Goal: Task Accomplishment & Management: Use online tool/utility

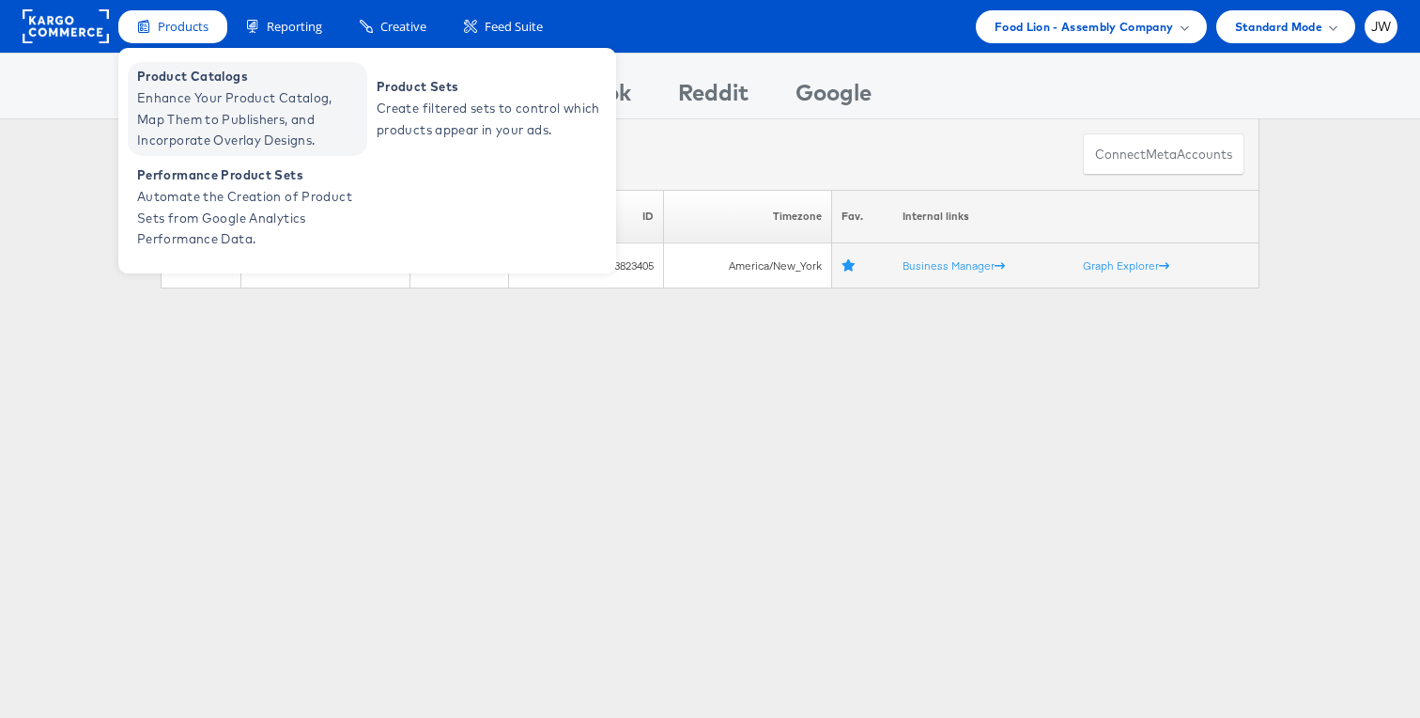
click at [190, 101] on span "Enhance Your Product Catalog, Map Them to Publishers, and Incorporate Overlay D…" at bounding box center [249, 119] width 225 height 64
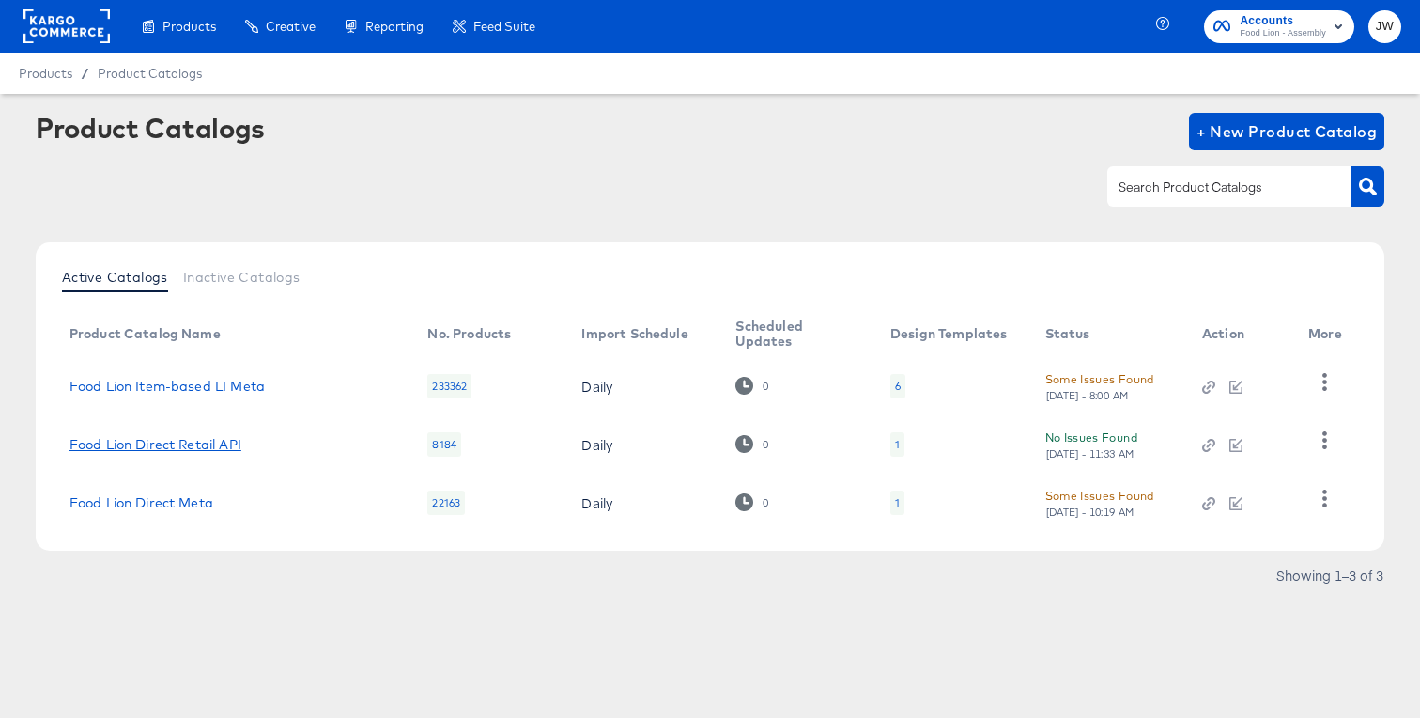
click at [195, 441] on link "Food Lion Direct Retail API" at bounding box center [156, 444] width 172 height 15
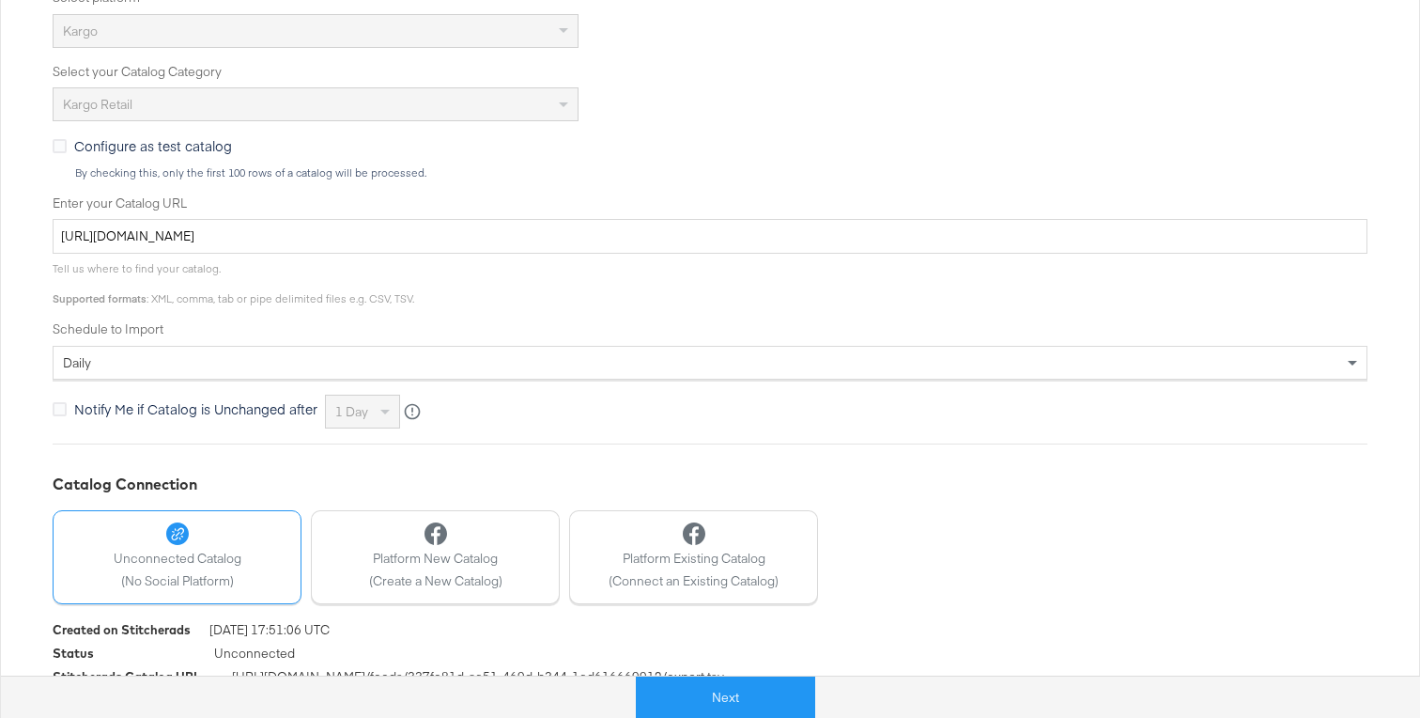
scroll to position [503, 0]
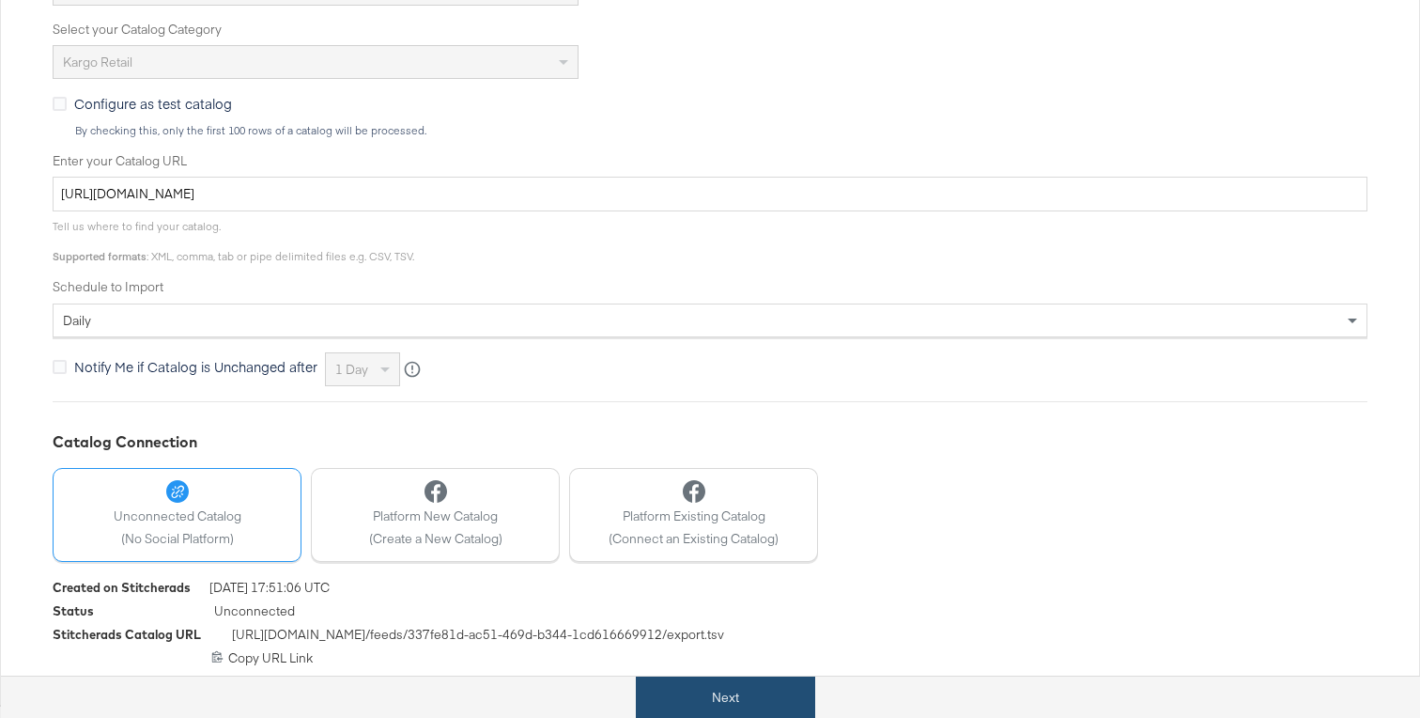
click at [688, 702] on button "Next" at bounding box center [725, 697] width 179 height 42
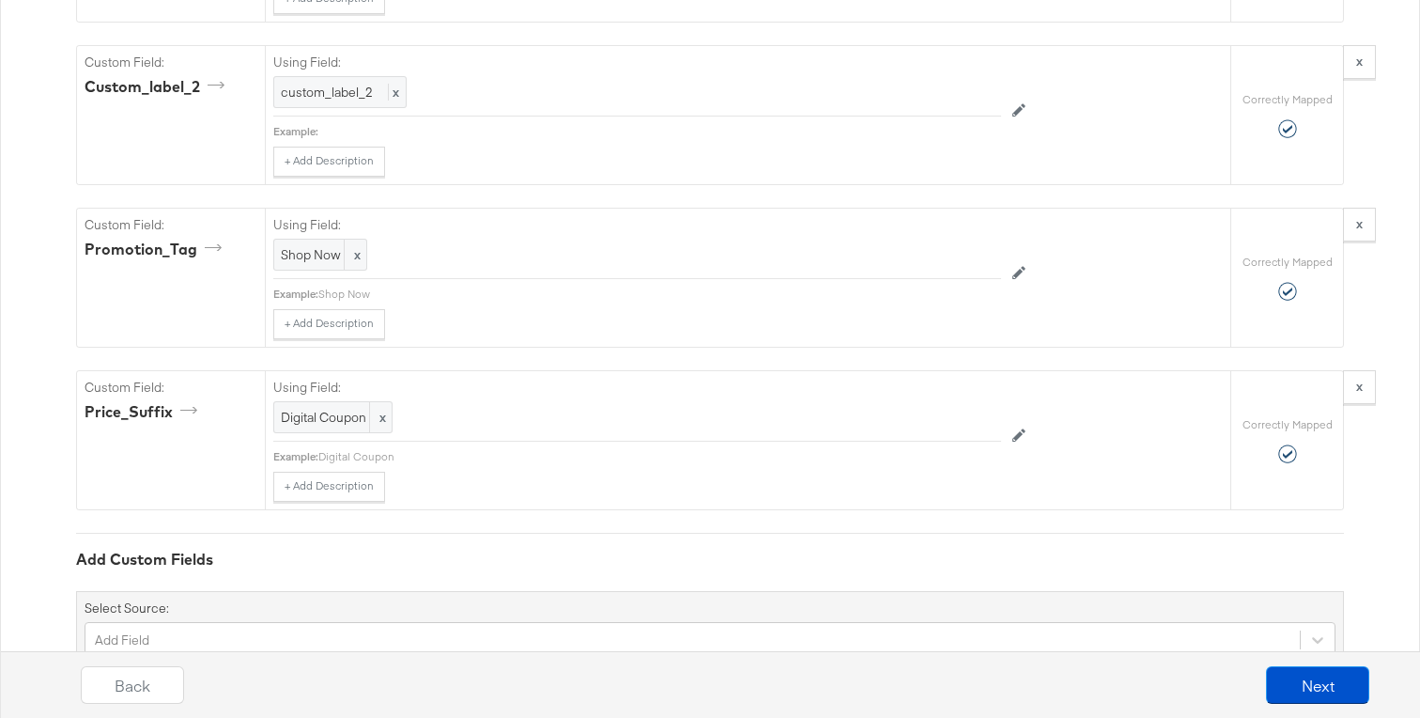
scroll to position [2659, 0]
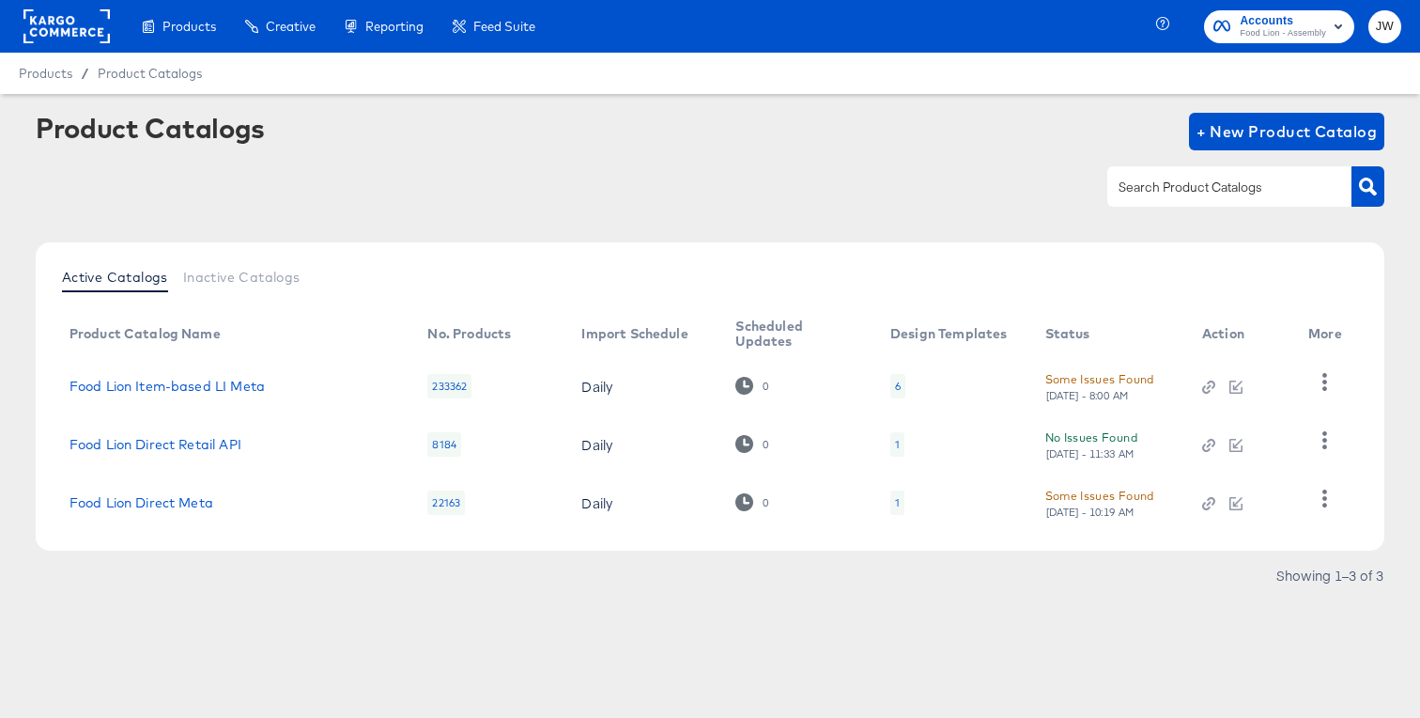
click at [1302, 436] on td at bounding box center [1328, 444] width 71 height 58
click at [1320, 436] on icon "button" at bounding box center [1325, 440] width 18 height 18
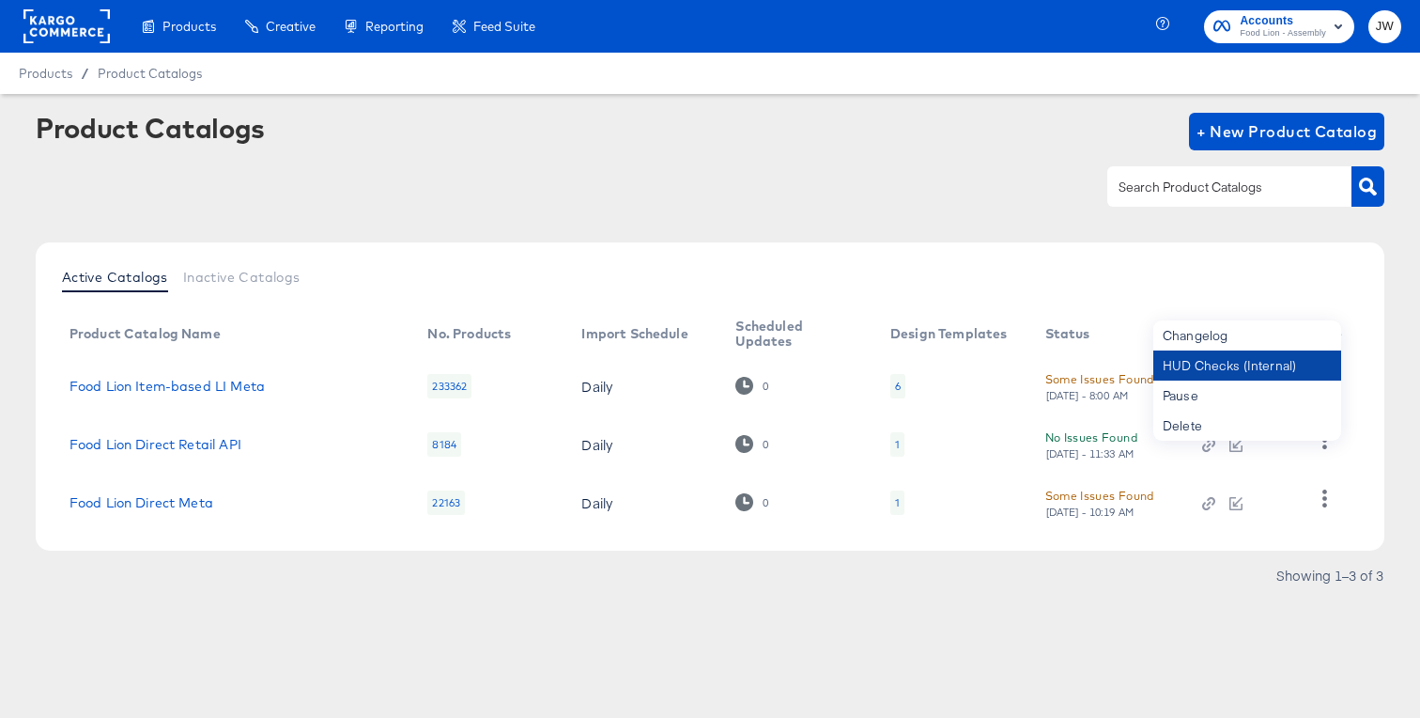
click at [1292, 373] on div "HUD Checks (Internal)" at bounding box center [1247, 365] width 188 height 30
click at [156, 446] on link "Food Lion Direct Retail API" at bounding box center [156, 444] width 172 height 15
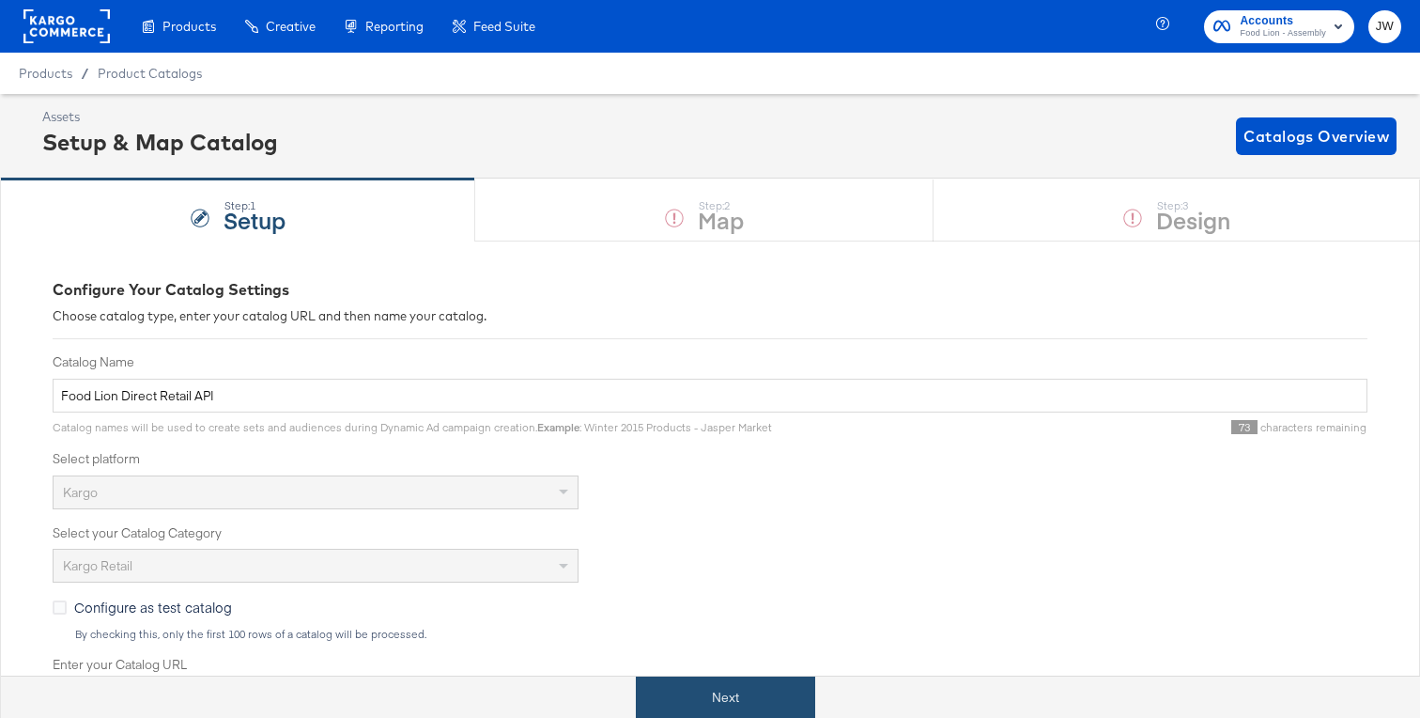
click at [720, 698] on button "Next" at bounding box center [725, 697] width 179 height 42
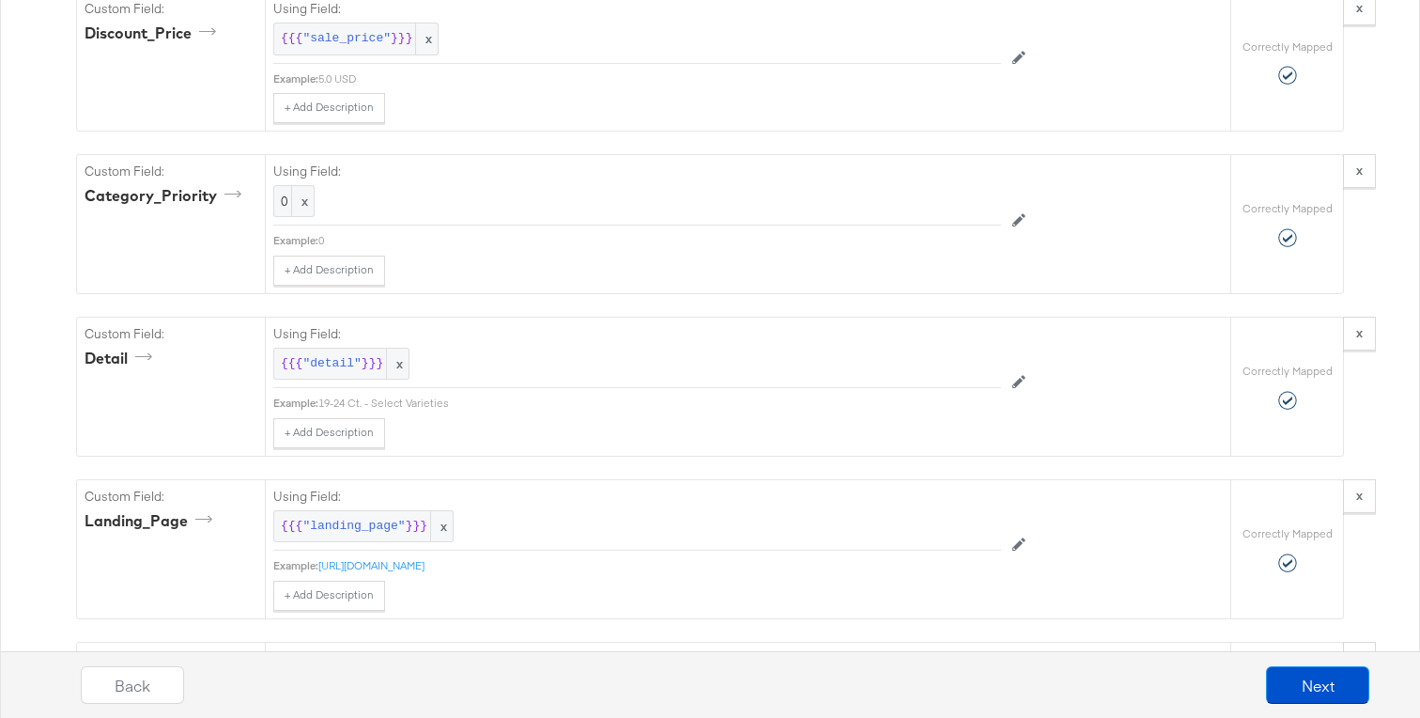
scroll to position [1584, 0]
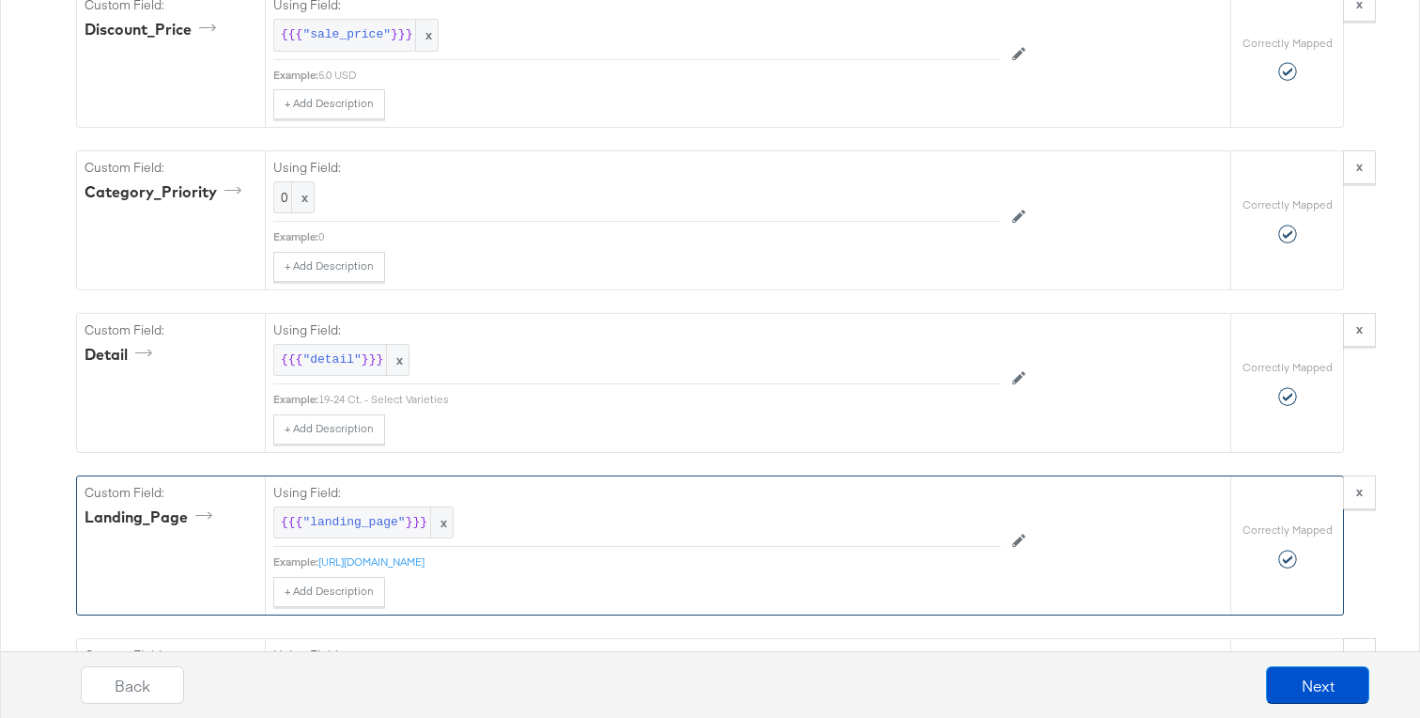
click at [918, 578] on div "+ Add Description Add Note" at bounding box center [637, 592] width 728 height 30
drag, startPoint x: 317, startPoint y: 564, endPoint x: 1000, endPoint y: 563, distance: 682.9
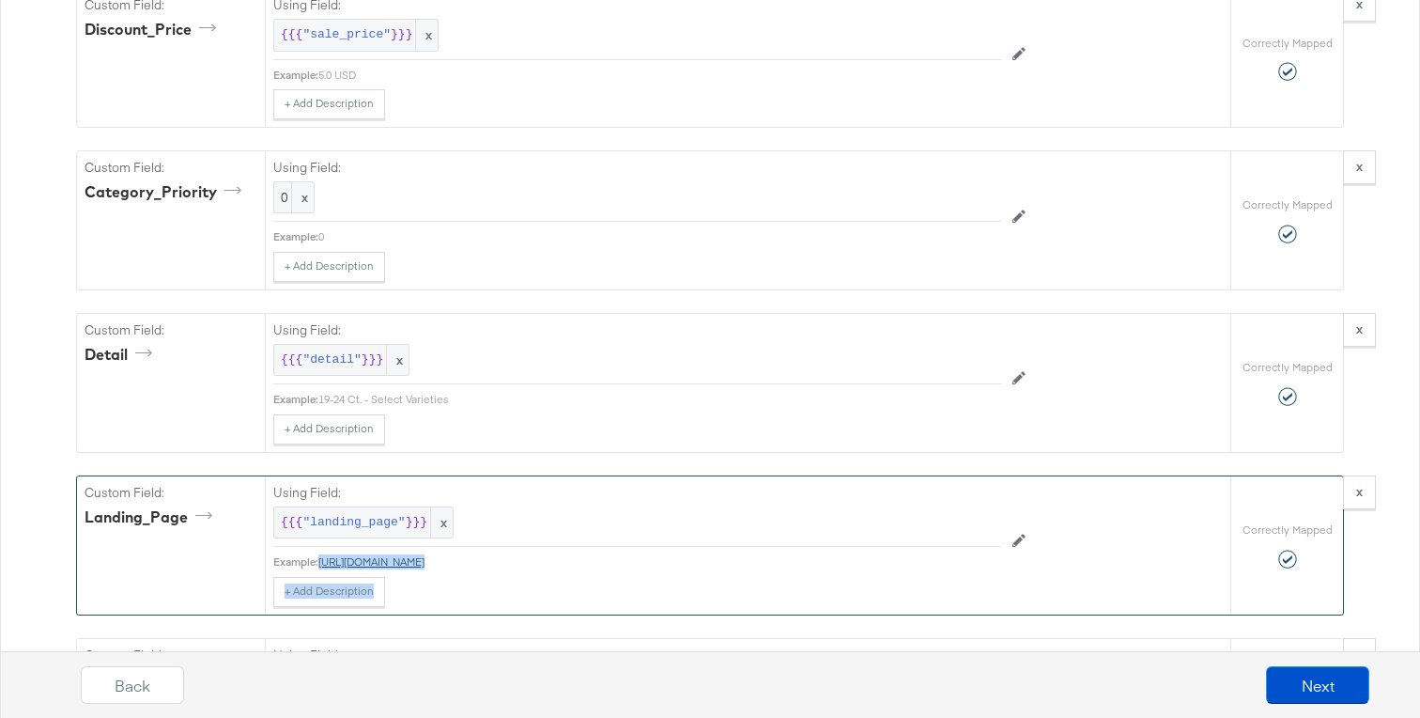
click at [1000, 563] on div "Example: https://ad.doubleclick.net/ddm/trackclk/N1493122.346083KARGO/B34254867…" at bounding box center [637, 561] width 728 height 15
copy div "https://ad.doubleclick.net/ddm/trackclk/N1493122.346083KARGO/B34254867.42958429…"
click at [724, 591] on div "+ Add Description Add Note" at bounding box center [637, 592] width 728 height 30
click at [609, 512] on div "{{{ "landing_page" }}} x" at bounding box center [637, 522] width 728 height 33
